Goal: Download file/media

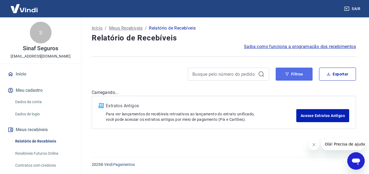
click at [299, 73] on button "Filtros" at bounding box center [294, 74] width 37 height 13
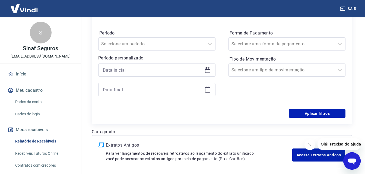
scroll to position [81, 0]
click at [208, 69] on icon at bounding box center [207, 69] width 7 height 7
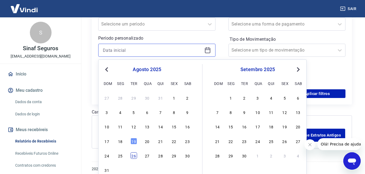
scroll to position [105, 0]
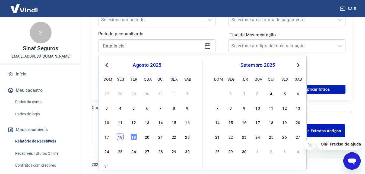
click at [119, 138] on div "18" at bounding box center [120, 136] width 7 height 7
type input "[DATE]"
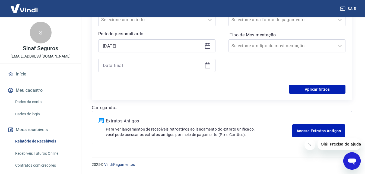
click at [208, 68] on icon at bounding box center [207, 65] width 7 height 7
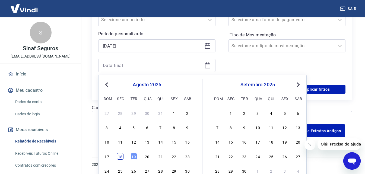
click at [122, 156] on div "18" at bounding box center [120, 156] width 7 height 7
type input "[DATE]"
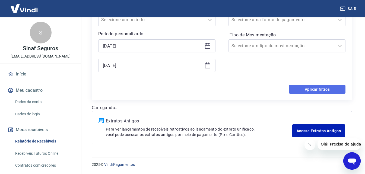
click at [325, 91] on button "Aplicar filtros" at bounding box center [317, 89] width 56 height 9
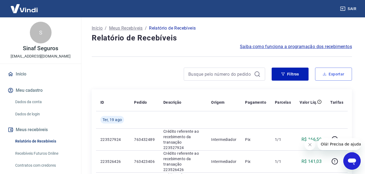
click at [341, 71] on button "Exportar" at bounding box center [333, 74] width 37 height 13
type input "[DATE]"
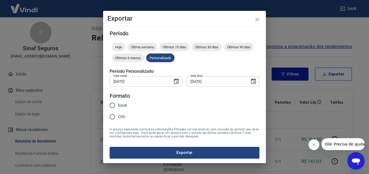
click at [126, 106] on span "Excel" at bounding box center [122, 106] width 9 height 6
click at [118, 106] on input "Excel" at bounding box center [112, 105] width 11 height 11
radio input "true"
click at [204, 152] on button "Exportar" at bounding box center [185, 152] width 150 height 11
